Goal: Information Seeking & Learning: Learn about a topic

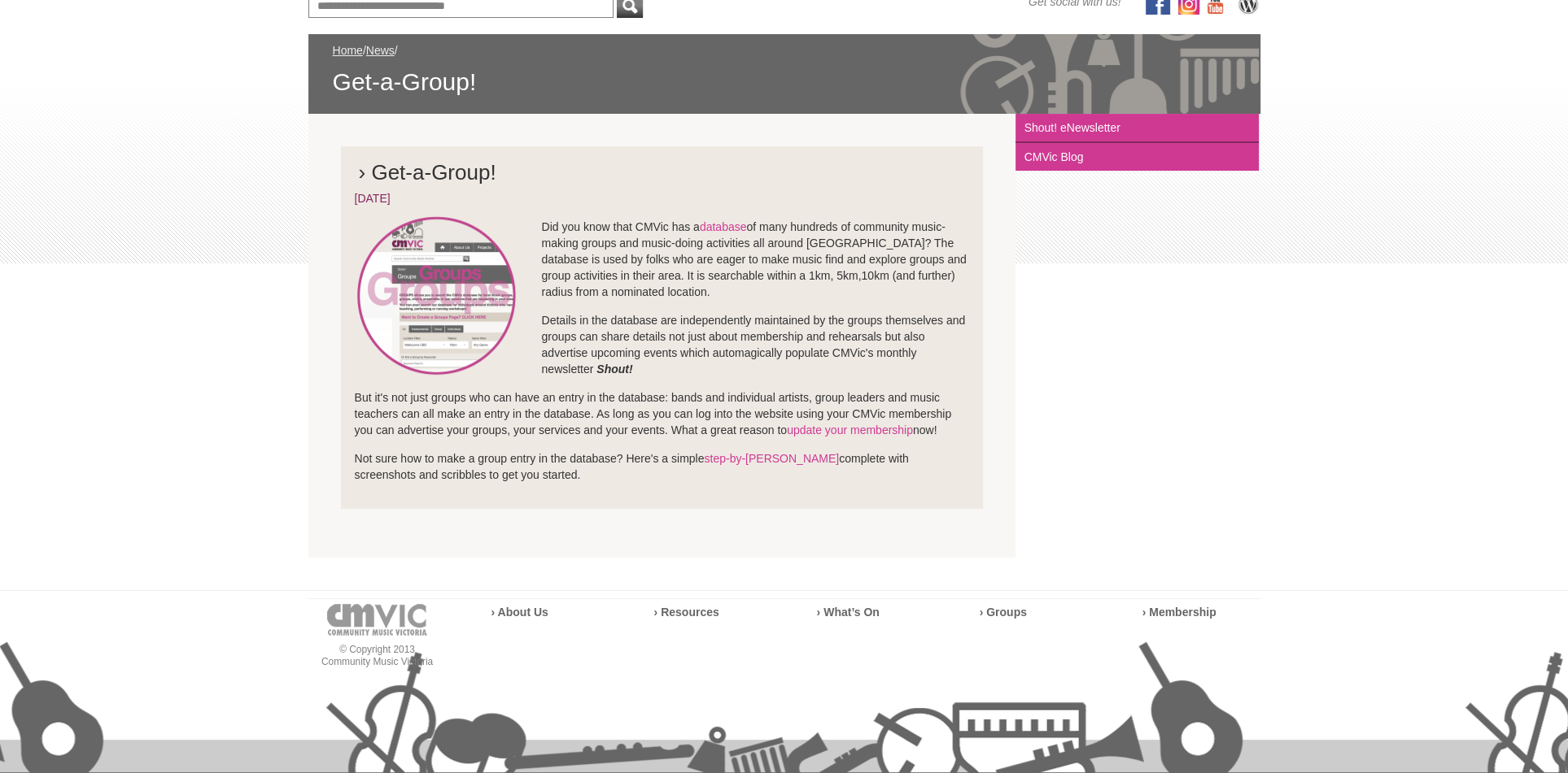
scroll to position [148, 0]
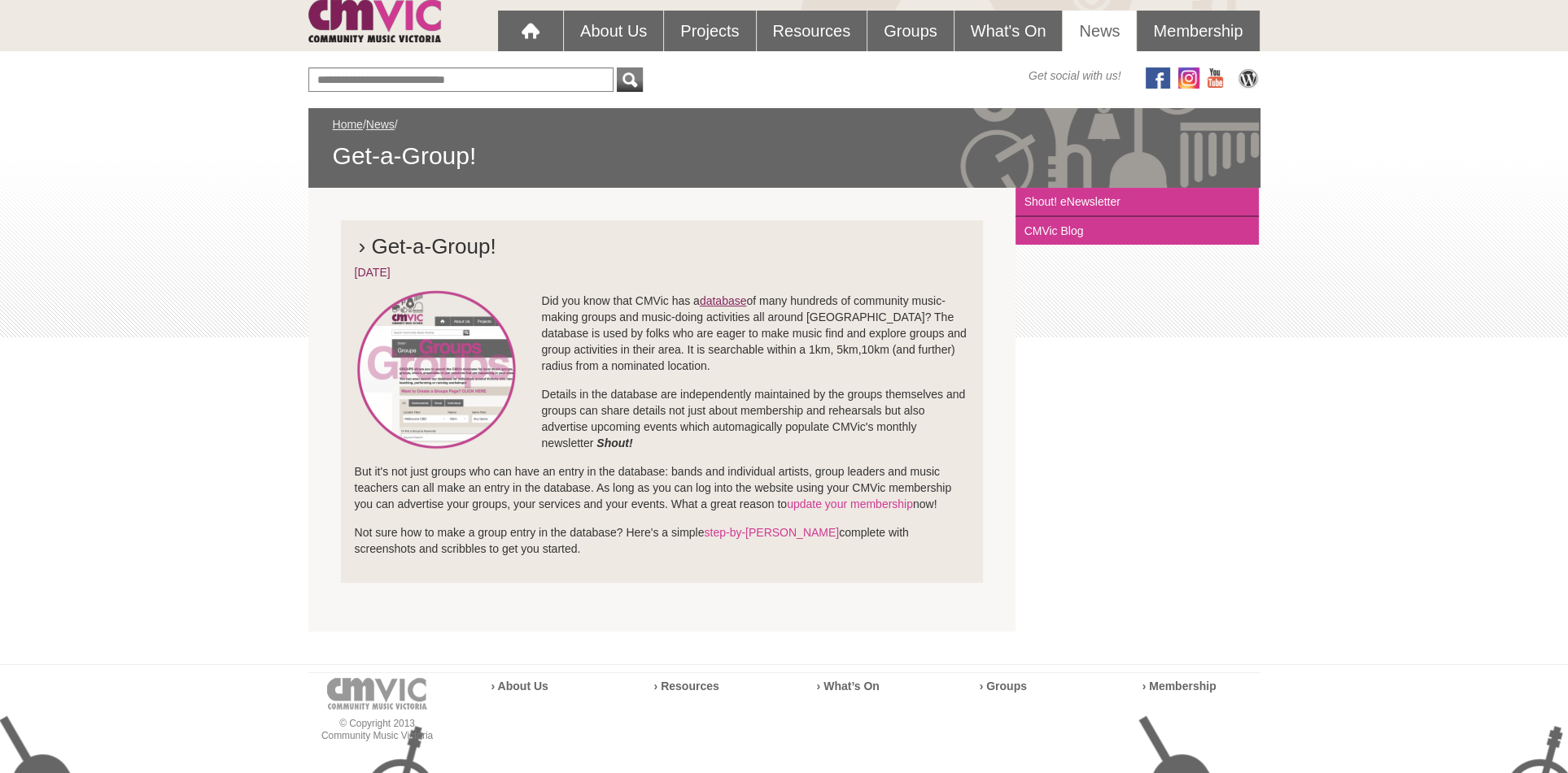
click at [736, 301] on link "database" at bounding box center [724, 301] width 47 height 13
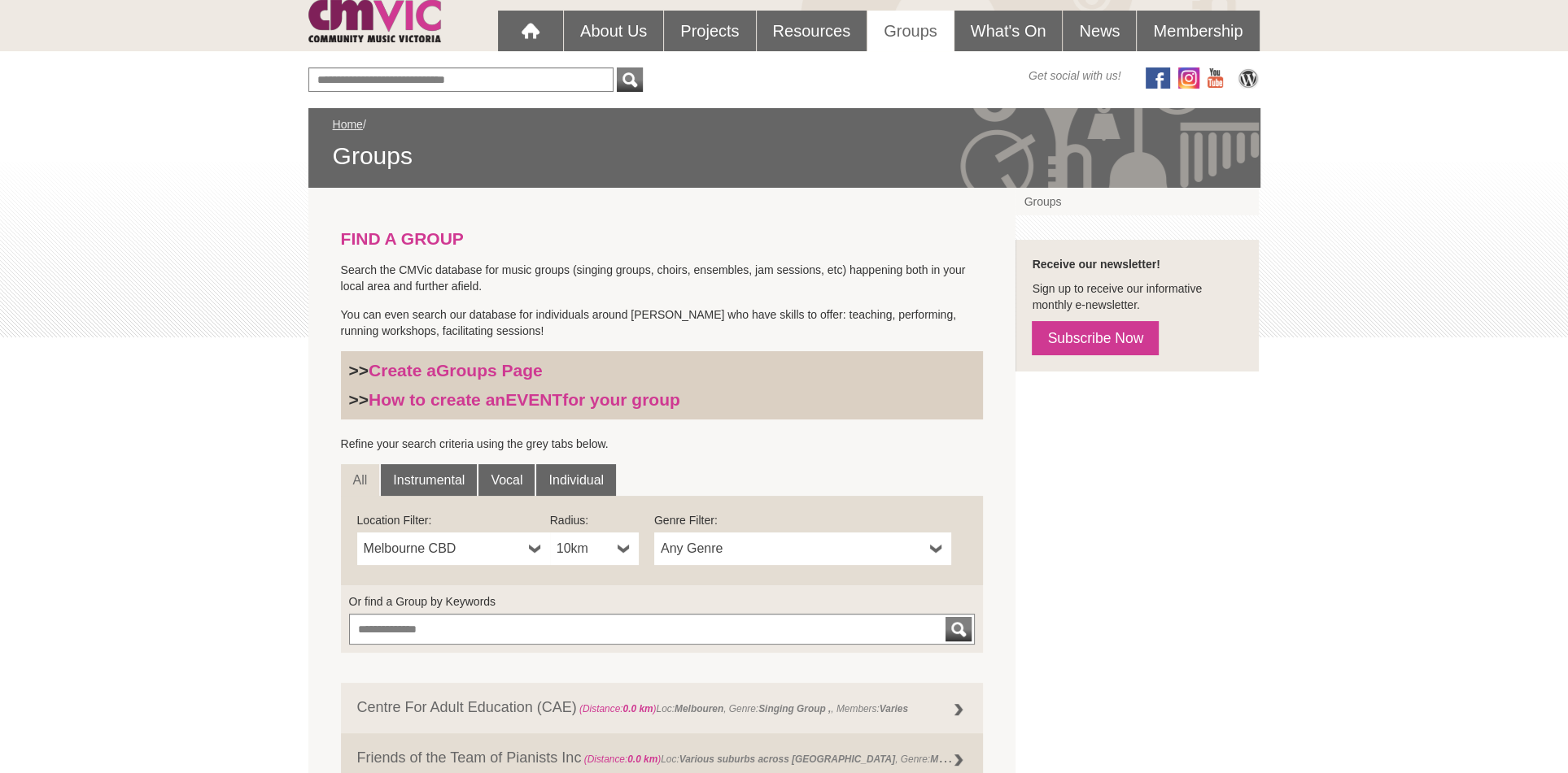
scroll to position [369, 0]
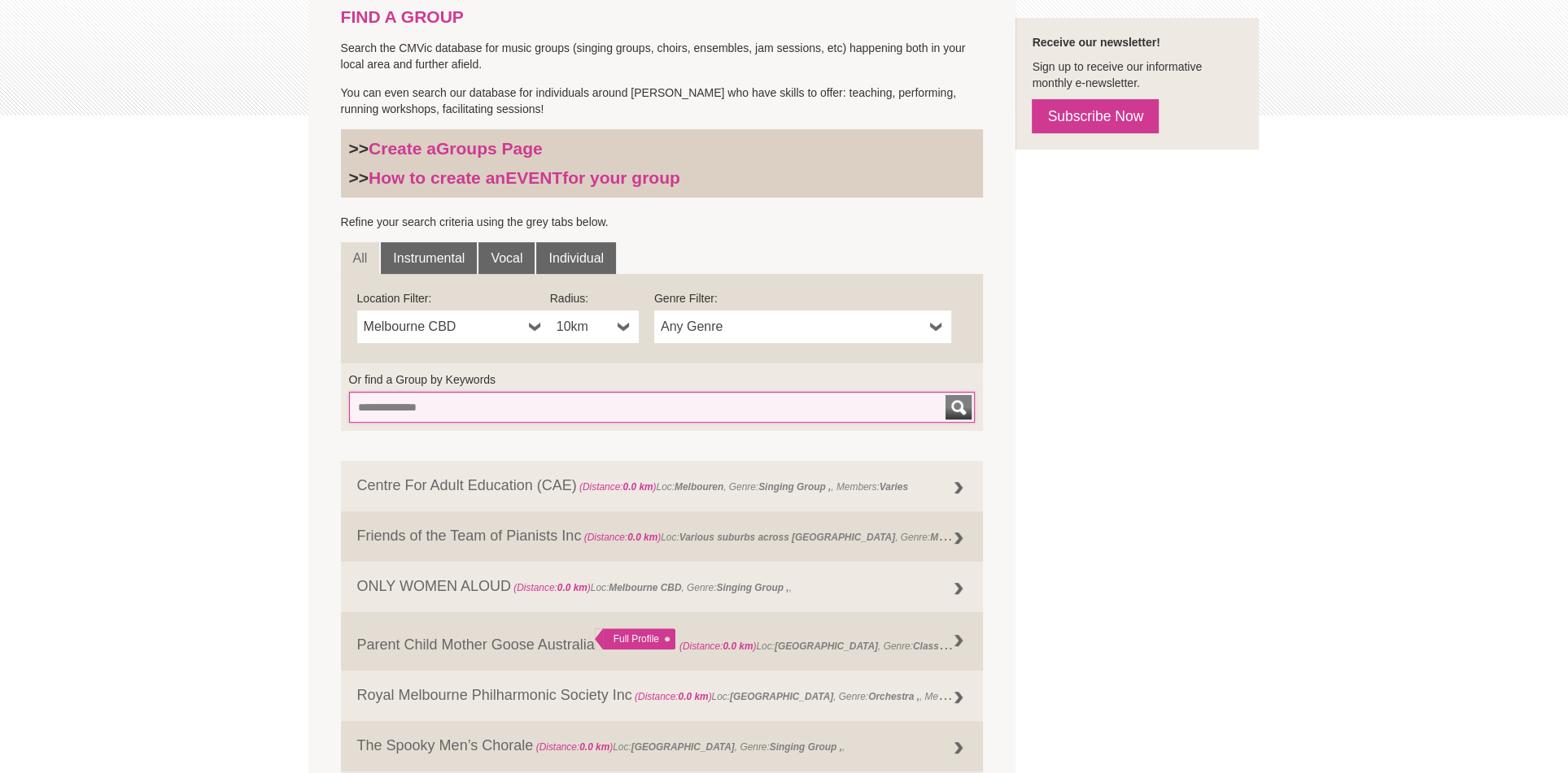
click at [358, 409] on input "Or find a Group by Keywords" at bounding box center [662, 408] width 627 height 31
type input "*********"
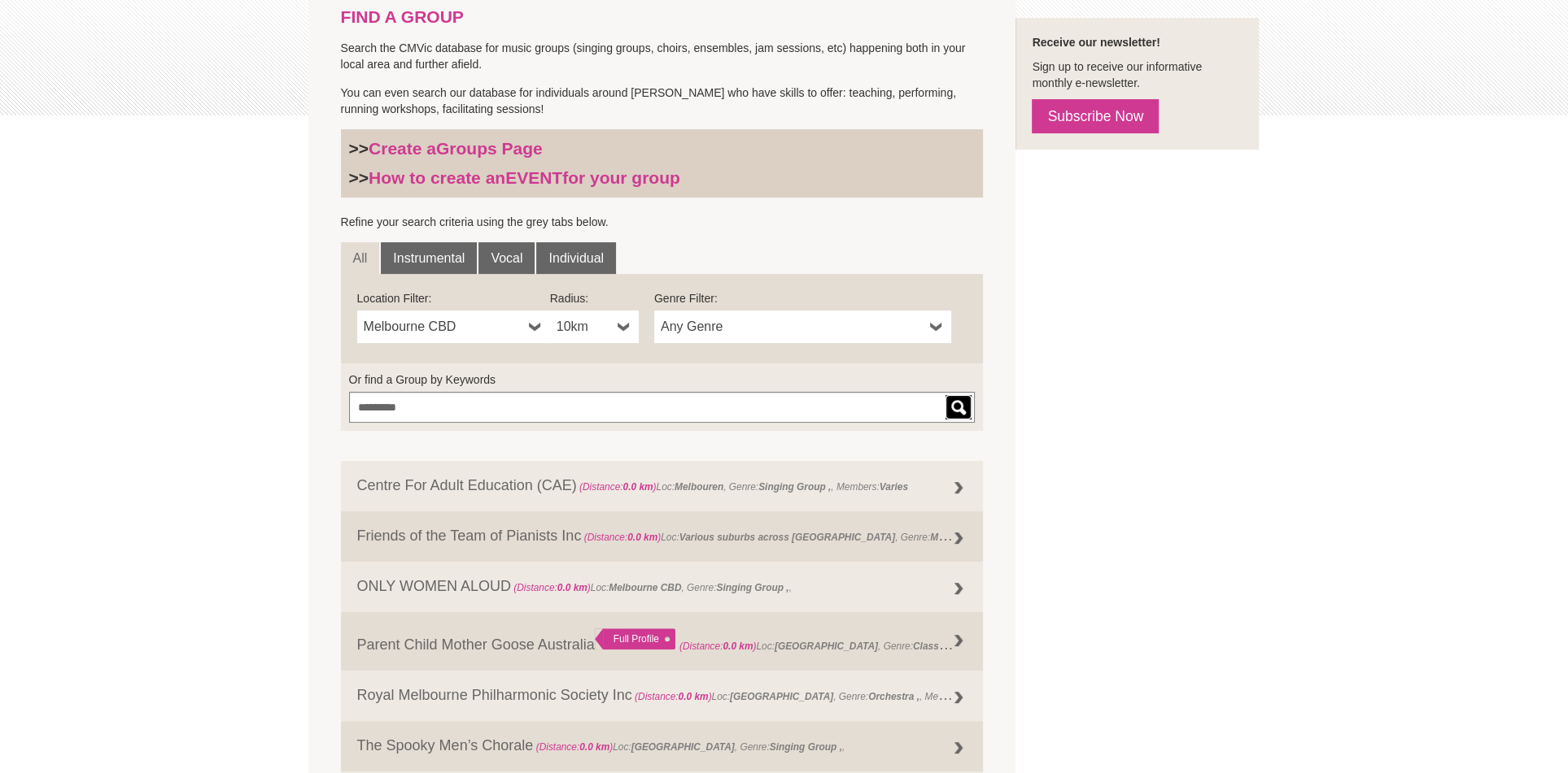
click at [956, 400] on div "submit" at bounding box center [959, 408] width 20 height 24
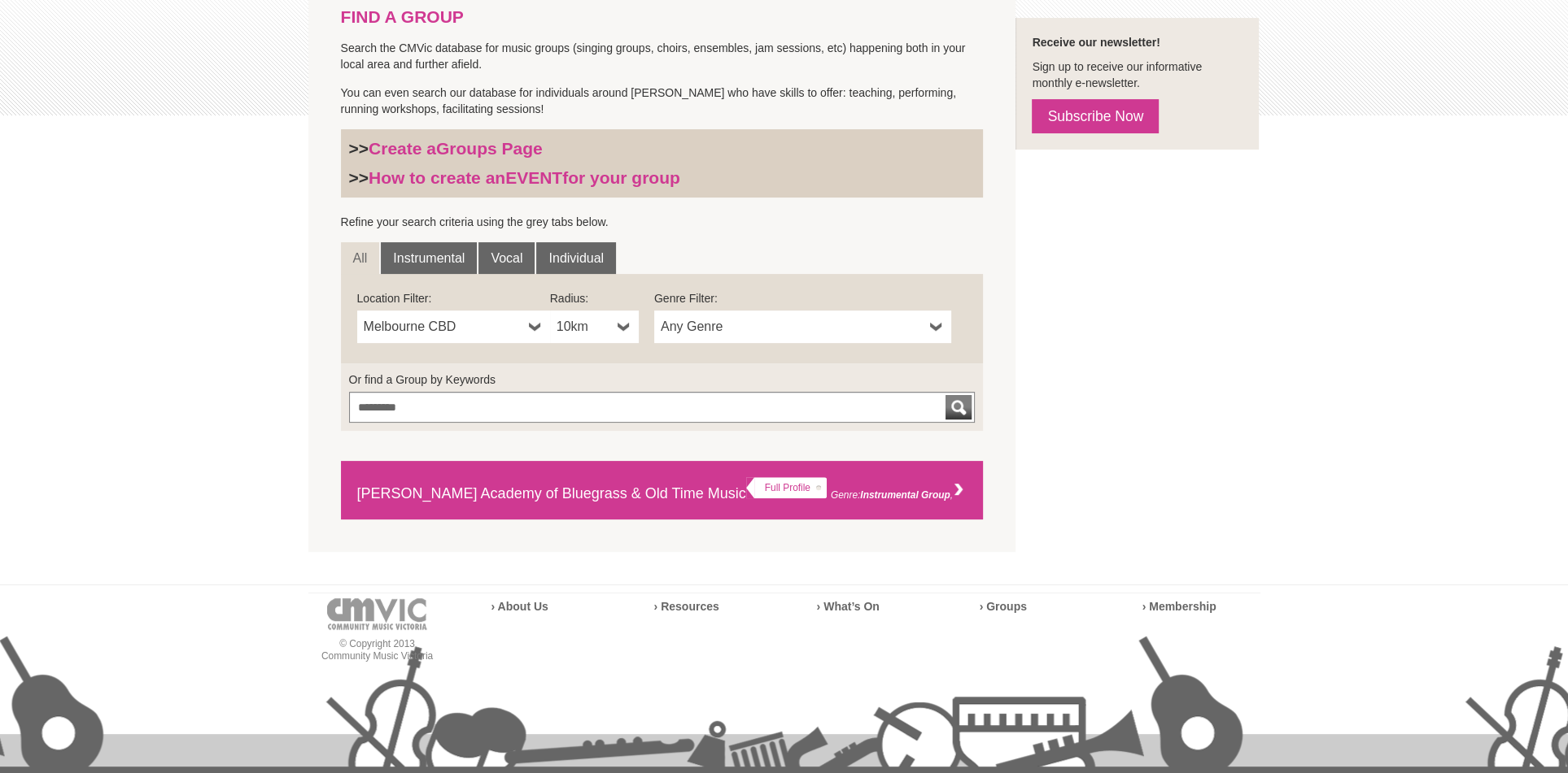
click at [663, 488] on link "Blackwood Academy of Bluegrass & Old Time Music Full Profile Genre: Instrumenta…" at bounding box center [662, 490] width 643 height 59
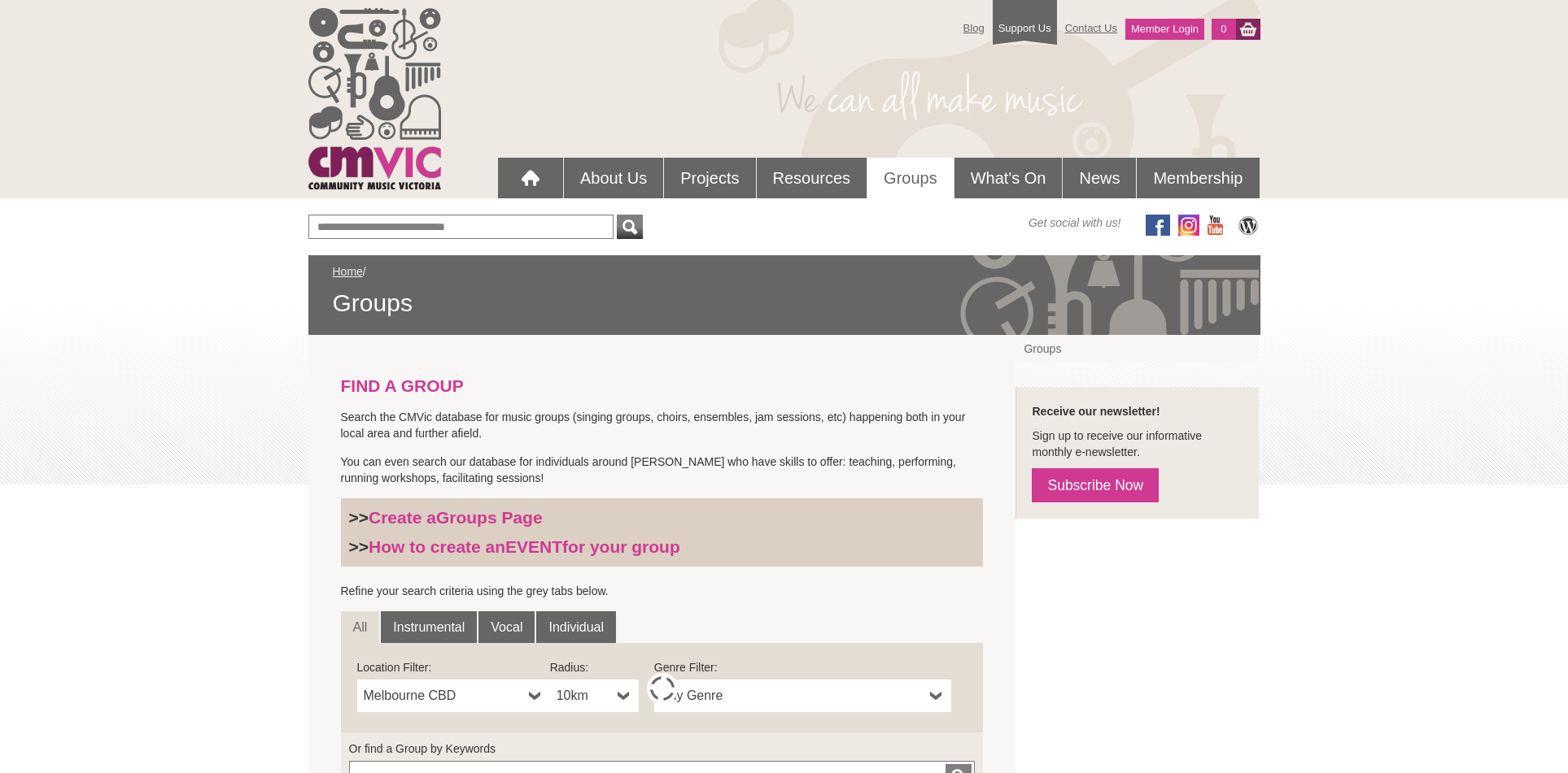
scroll to position [369, 0]
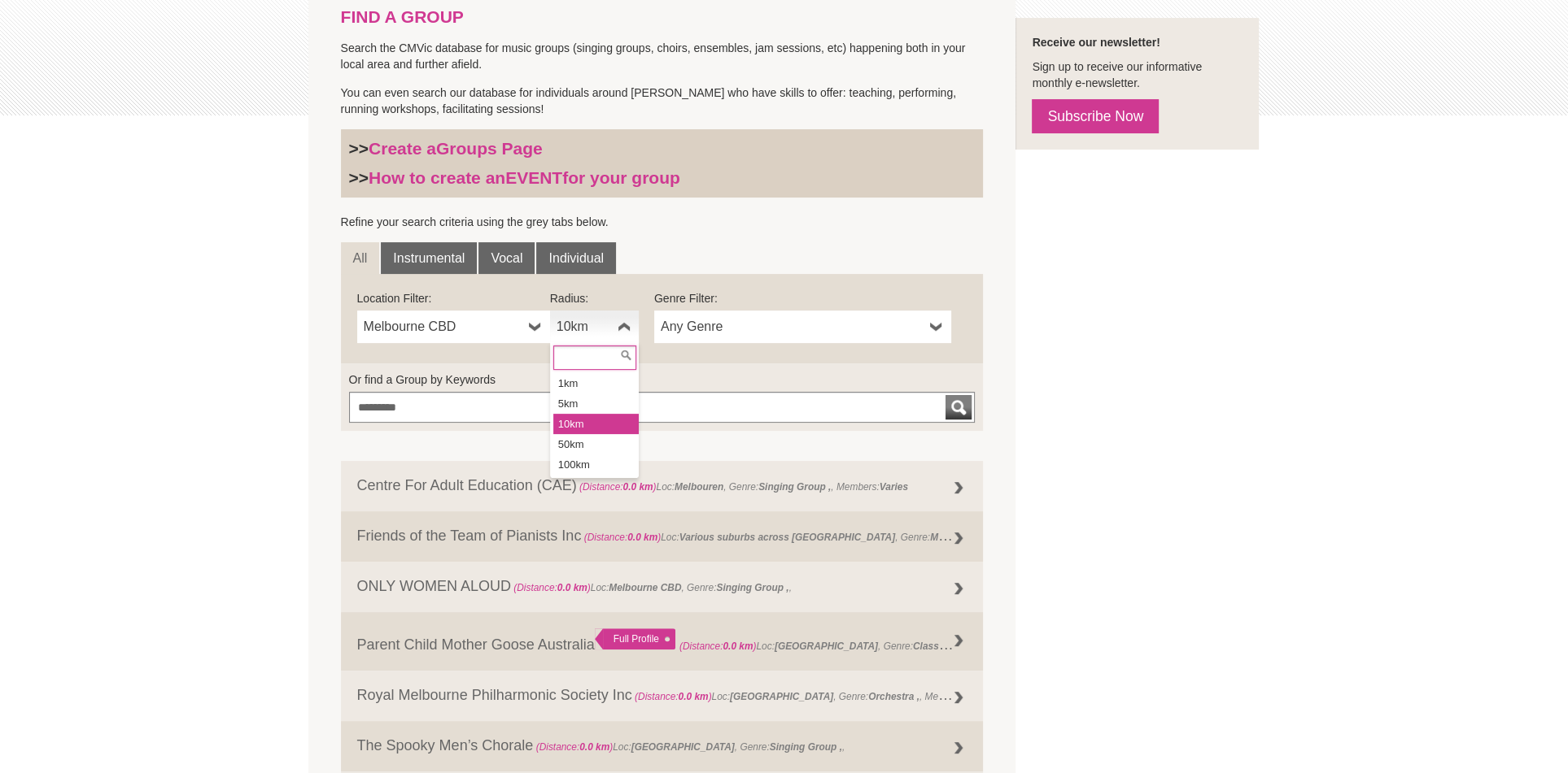
click at [623, 325] on b at bounding box center [624, 327] width 13 height 33
drag, startPoint x: 572, startPoint y: 442, endPoint x: 587, endPoint y: 420, distance: 26.6
click at [574, 435] on li "50km" at bounding box center [596, 444] width 86 height 20
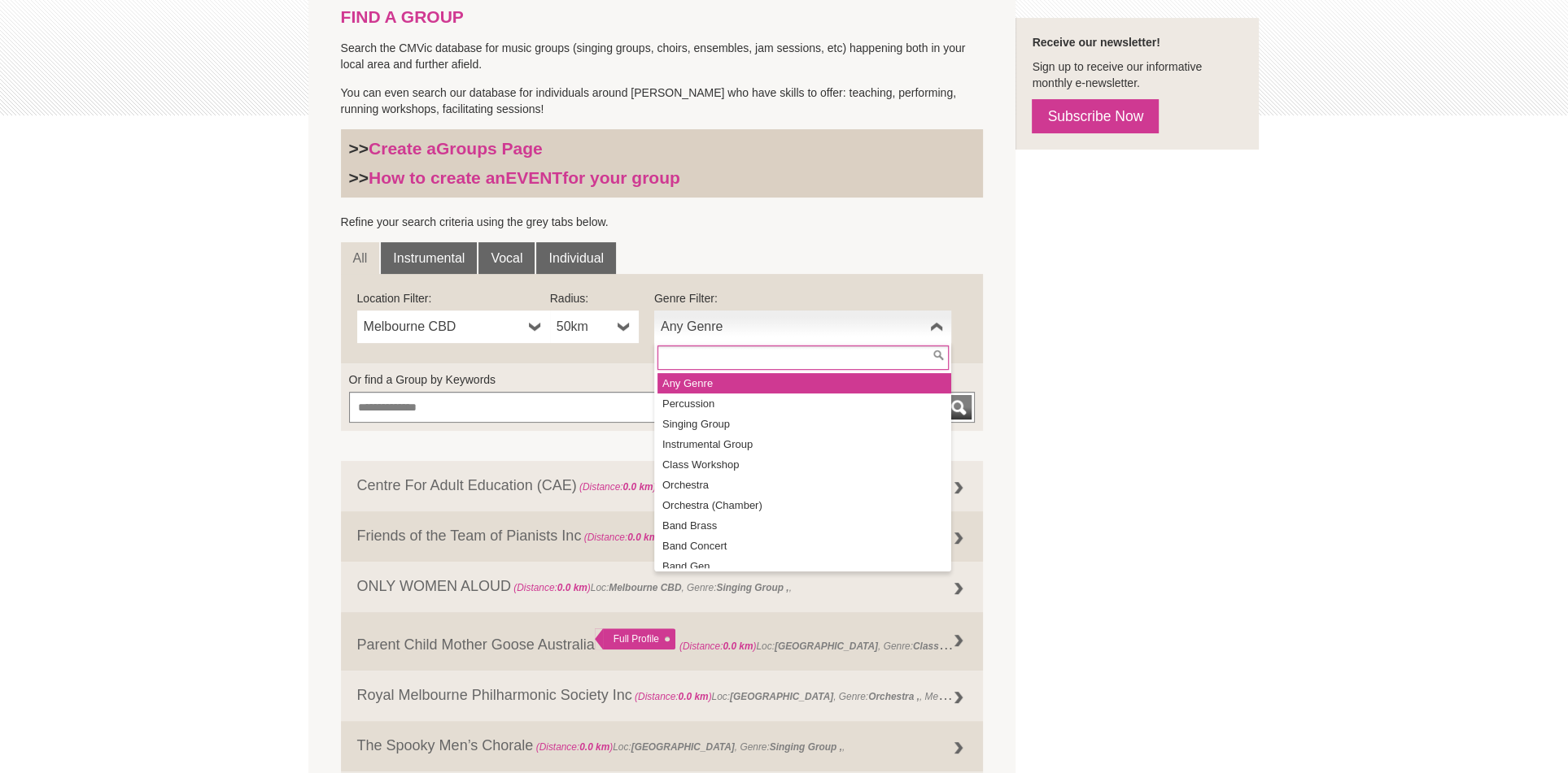
click at [935, 326] on b at bounding box center [937, 327] width 13 height 33
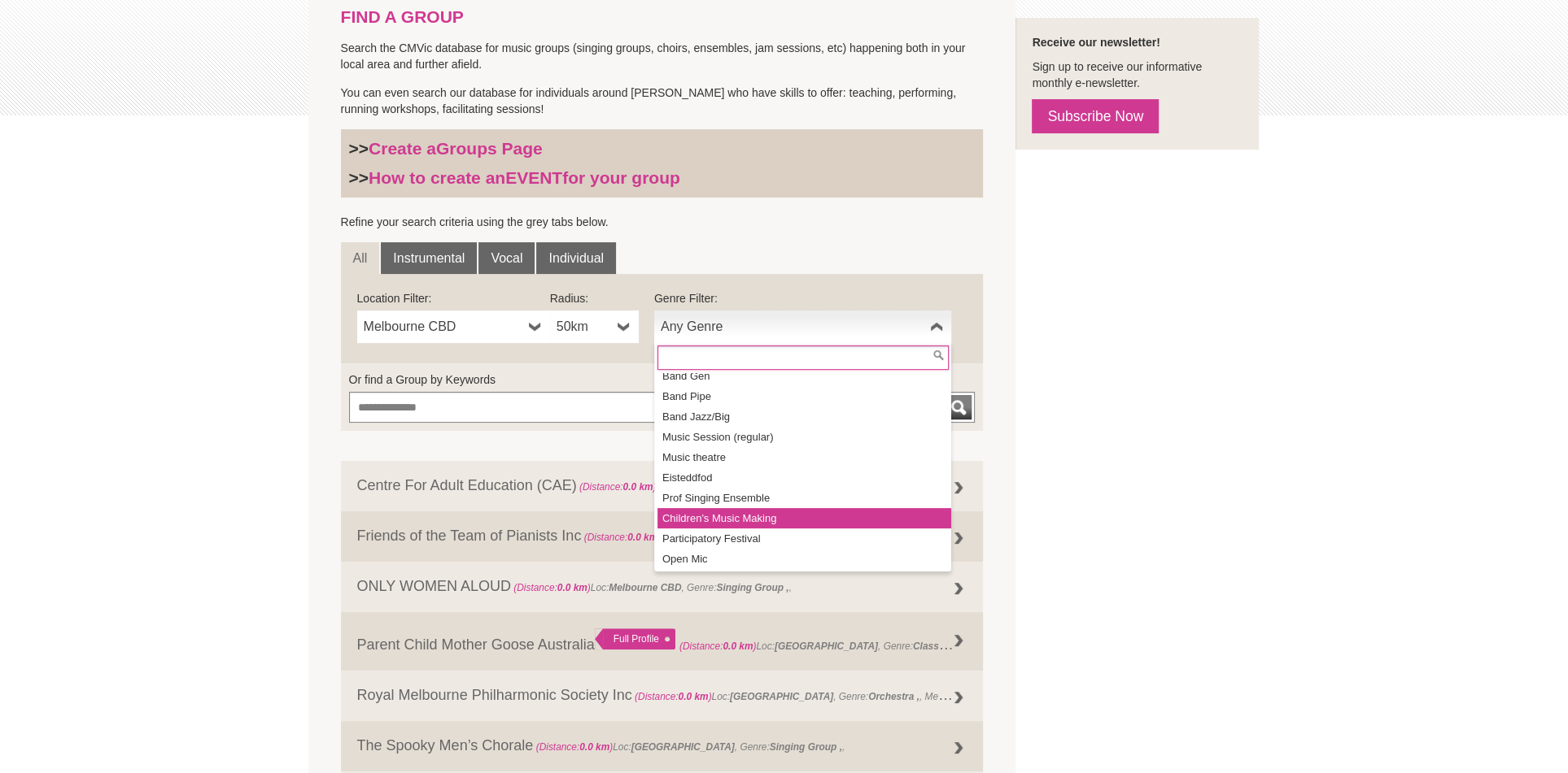
scroll to position [444, 0]
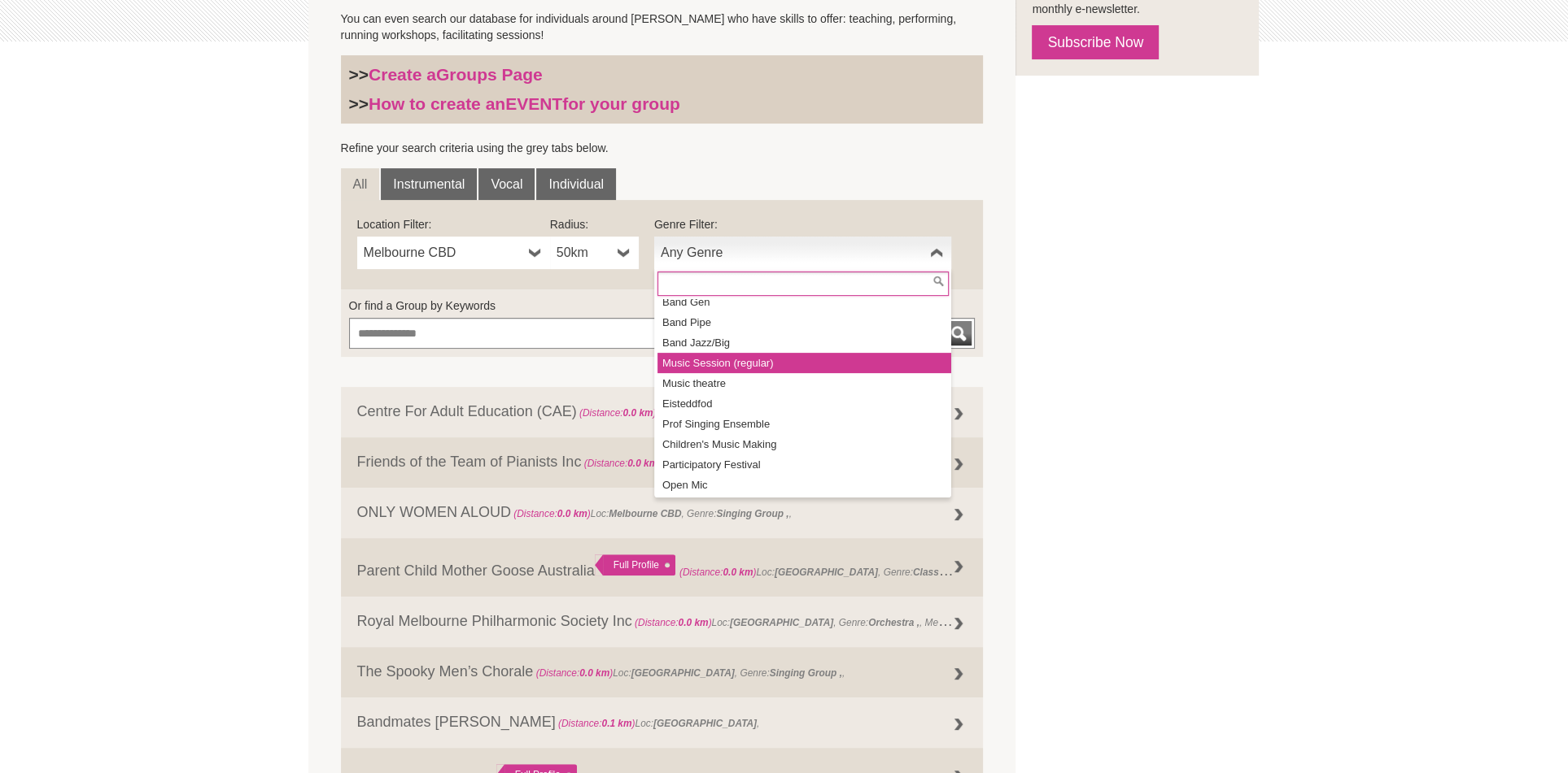
click at [737, 357] on li "Music Session (regular)" at bounding box center [804, 363] width 294 height 20
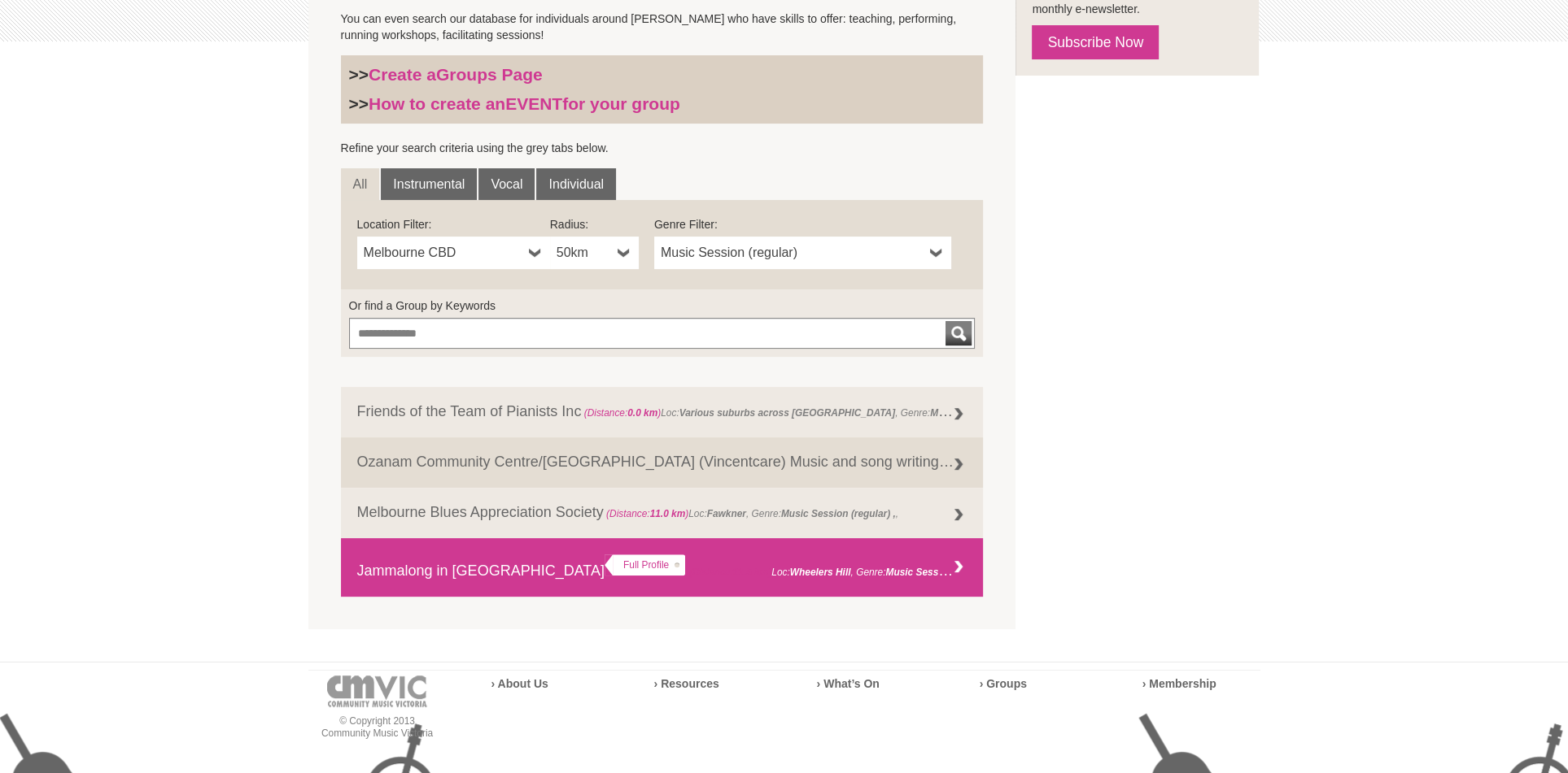
click at [481, 567] on link "Jammalong in [GEOGRAPHIC_DATA] Full Profile (Distance: 21.5 km ) Loc: [GEOGRAPH…" at bounding box center [662, 568] width 643 height 59
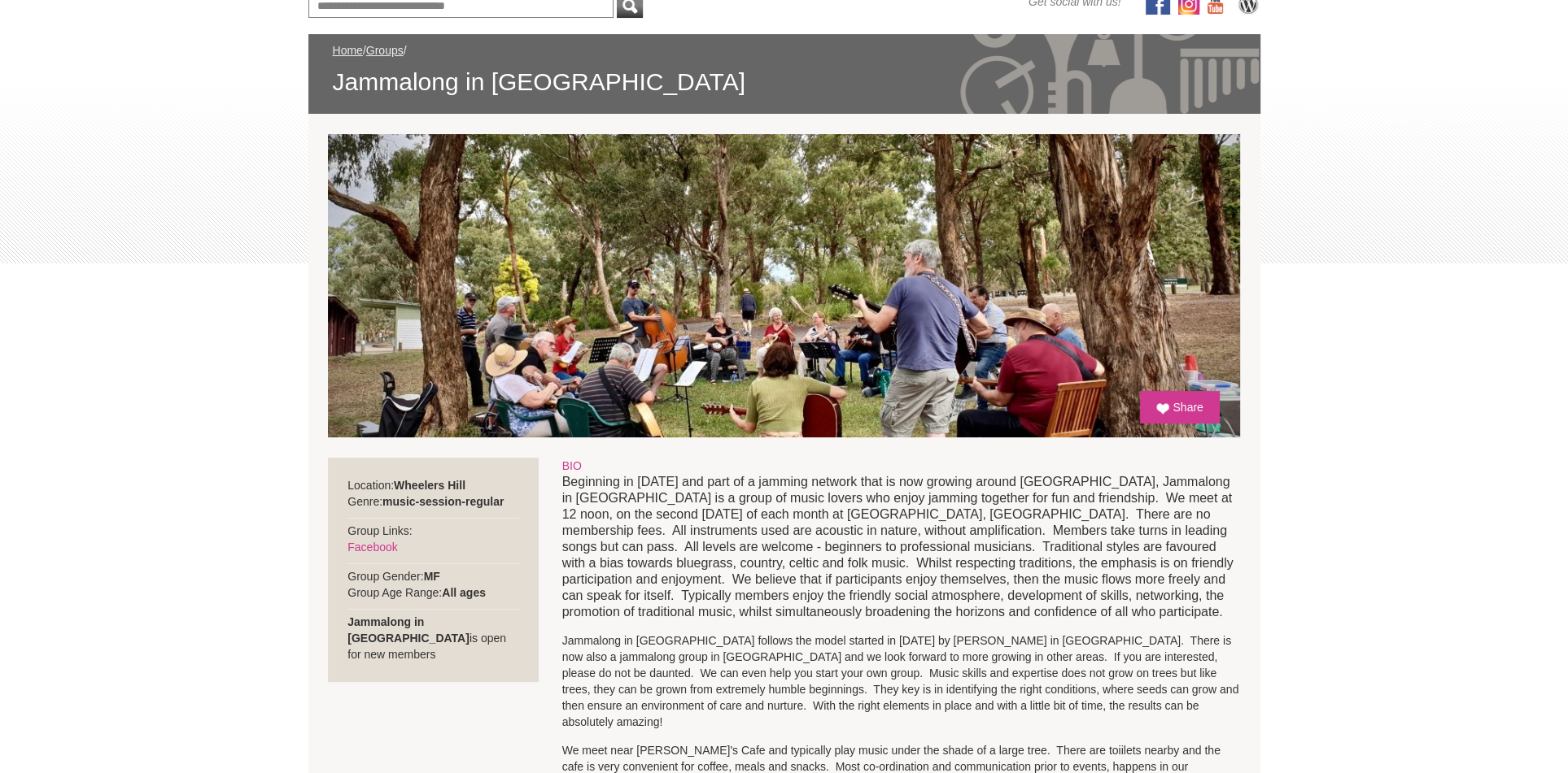
scroll to position [295, 0]
